Goal: Task Accomplishment & Management: Use online tool/utility

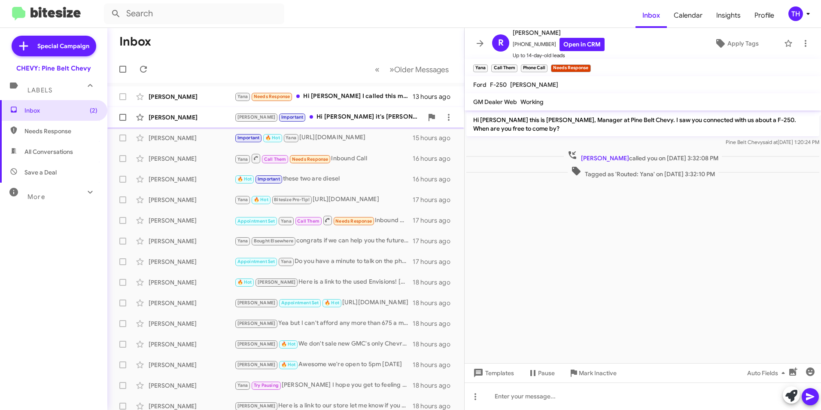
click at [188, 116] on div "[PERSON_NAME]" at bounding box center [192, 117] width 86 height 9
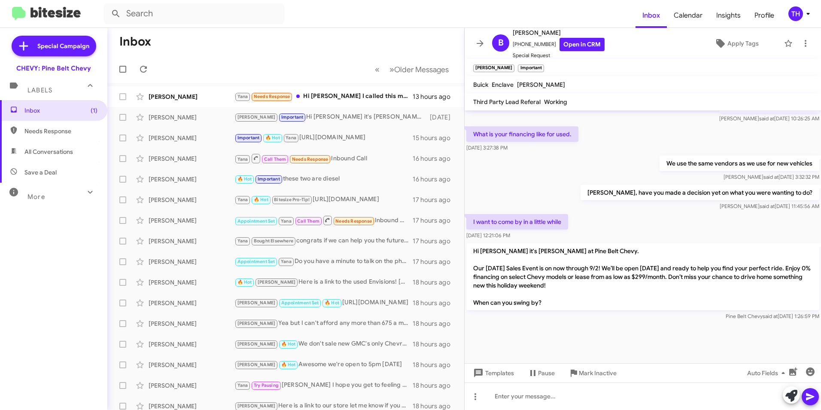
scroll to position [459, 0]
click at [184, 99] on div "[PERSON_NAME]" at bounding box center [192, 96] width 86 height 9
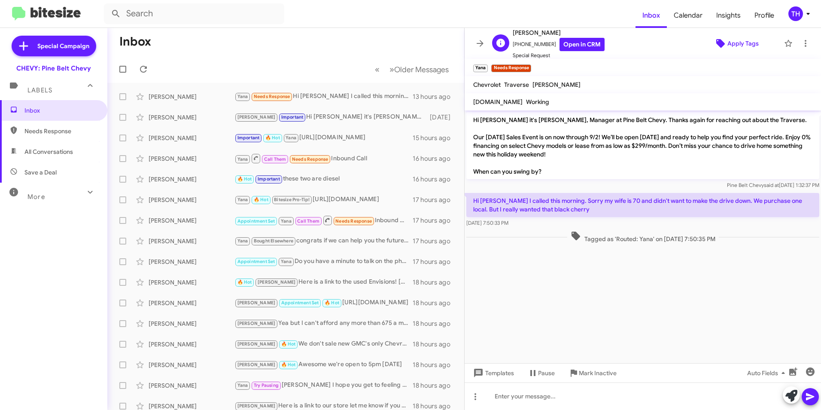
click at [727, 45] on span "Apply Tags" at bounding box center [742, 43] width 31 height 15
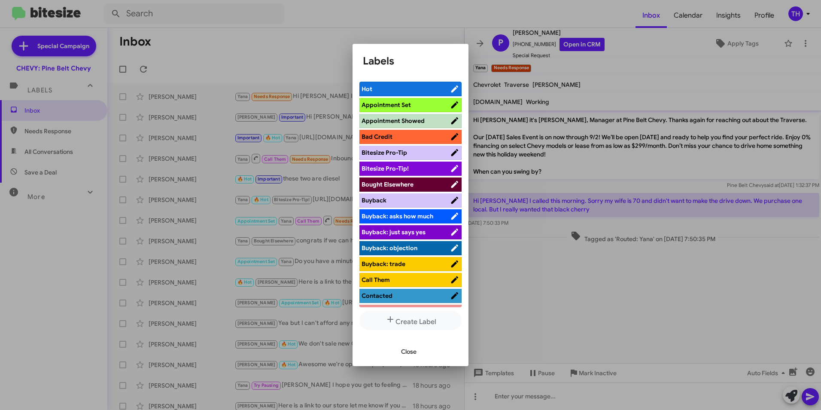
click at [391, 182] on span "Bought Elsewhere" at bounding box center [388, 184] width 52 height 8
click at [411, 349] on span "Close" at bounding box center [408, 350] width 15 height 15
